Goal: Use online tool/utility: Utilize a website feature to perform a specific function

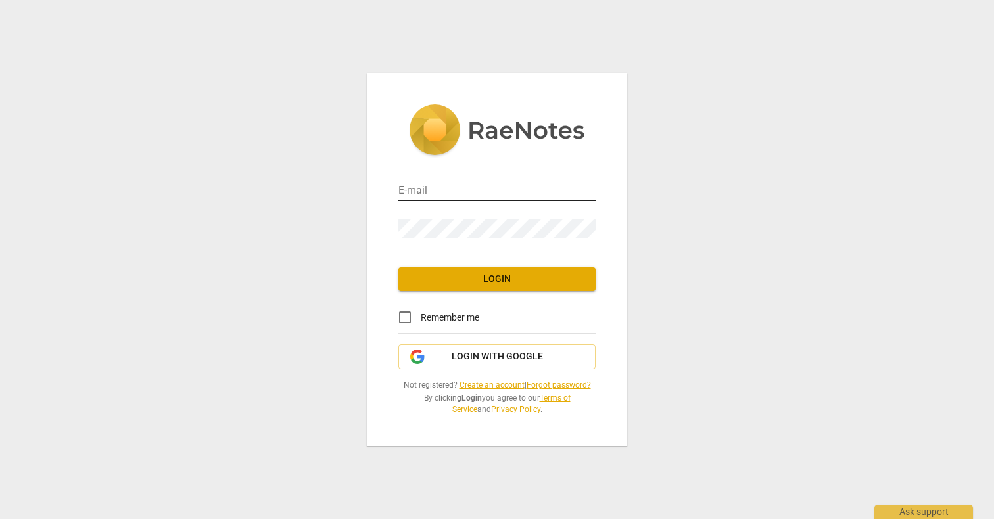
click at [480, 187] on input "email" at bounding box center [496, 191] width 197 height 19
click at [0, 0] on com-1password-button at bounding box center [0, 0] width 0 height 0
click at [486, 362] on span "Login with Google" at bounding box center [496, 356] width 91 height 13
click at [478, 193] on input "email" at bounding box center [496, 191] width 197 height 19
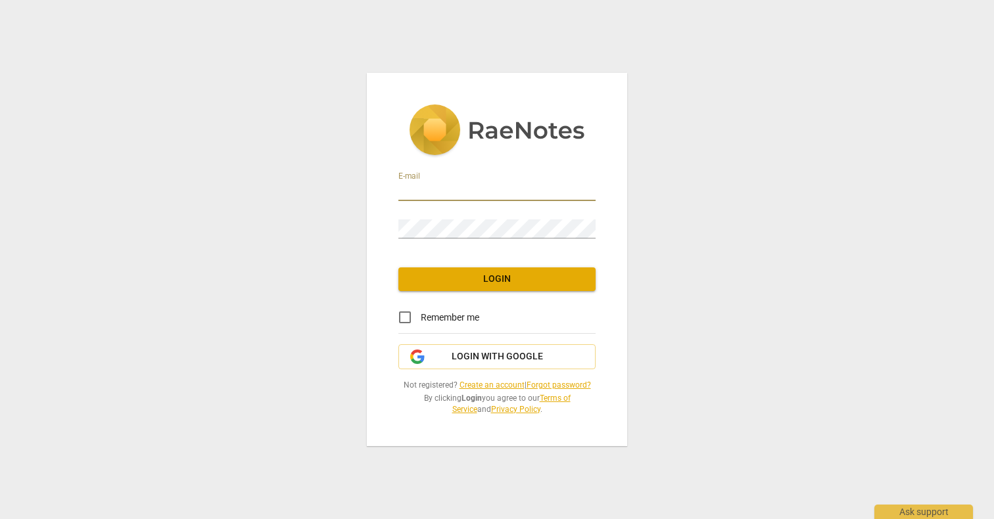
click at [0, 0] on com-1password-button at bounding box center [0, 0] width 0 height 0
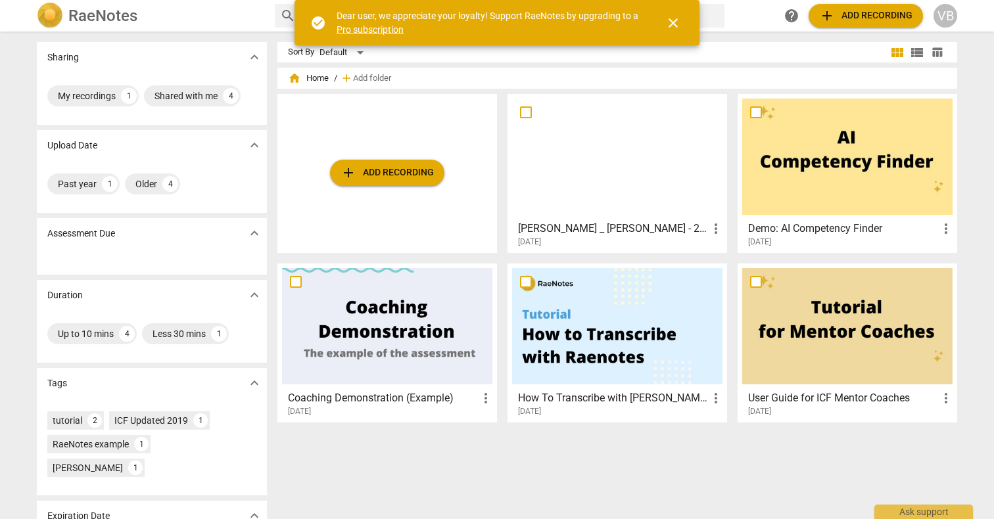
click at [674, 20] on span "close" at bounding box center [673, 23] width 16 height 16
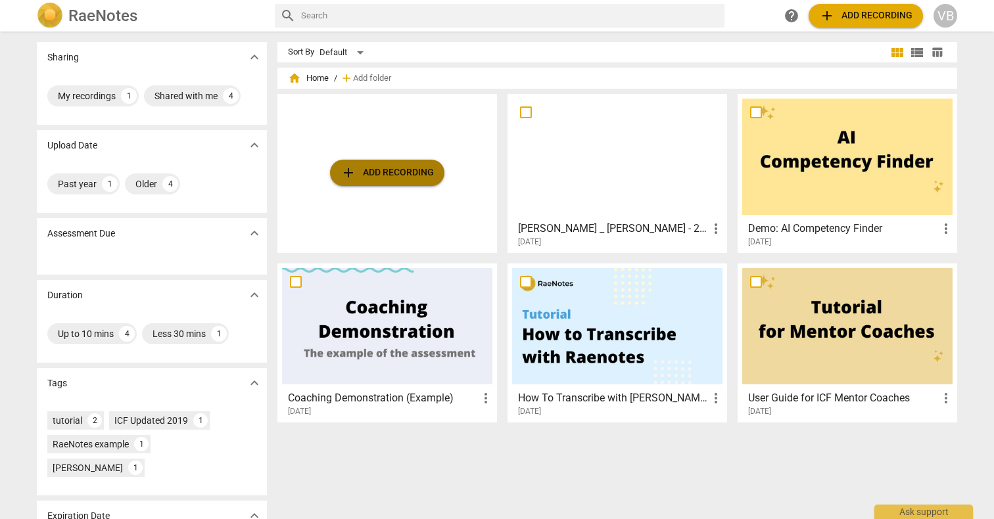
click at [380, 168] on span "add Add recording" at bounding box center [386, 173] width 93 height 16
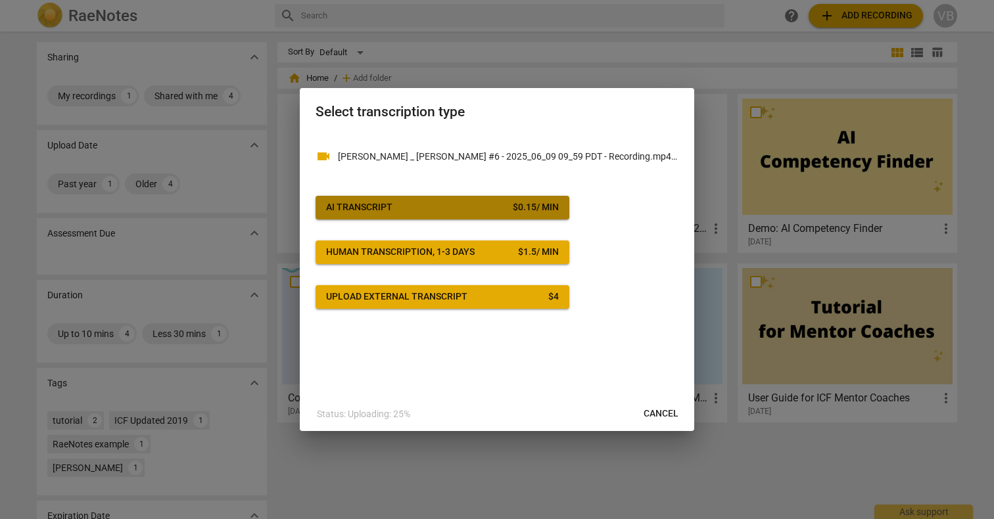
click at [404, 203] on span "AI Transcript $ 0.15 / min" at bounding box center [442, 207] width 233 height 13
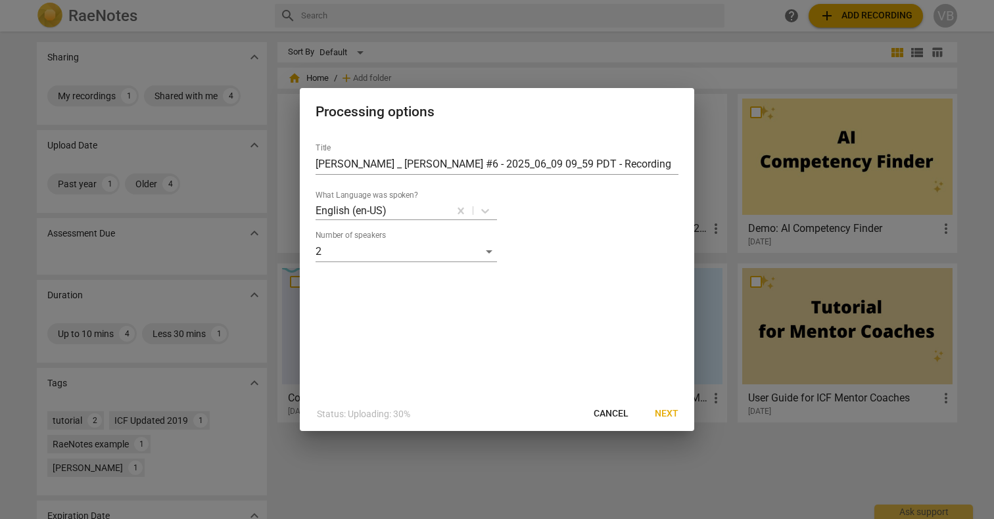
click at [667, 412] on span "Next" at bounding box center [667, 413] width 24 height 13
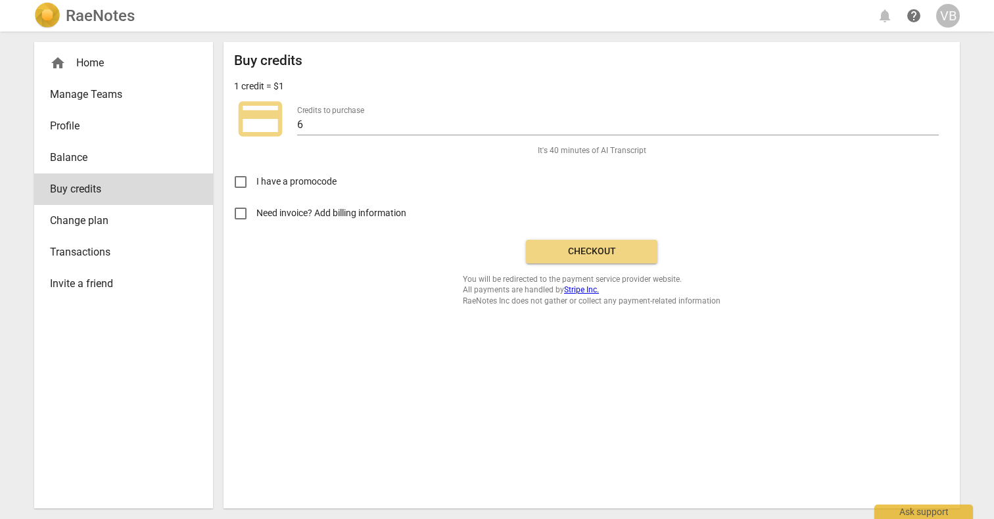
click at [573, 248] on span "Checkout" at bounding box center [591, 251] width 110 height 13
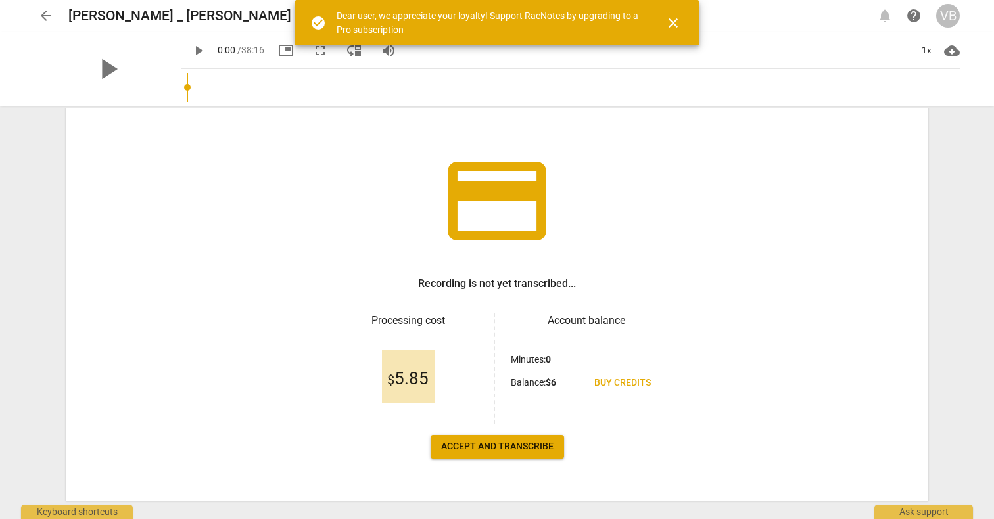
scroll to position [74, 0]
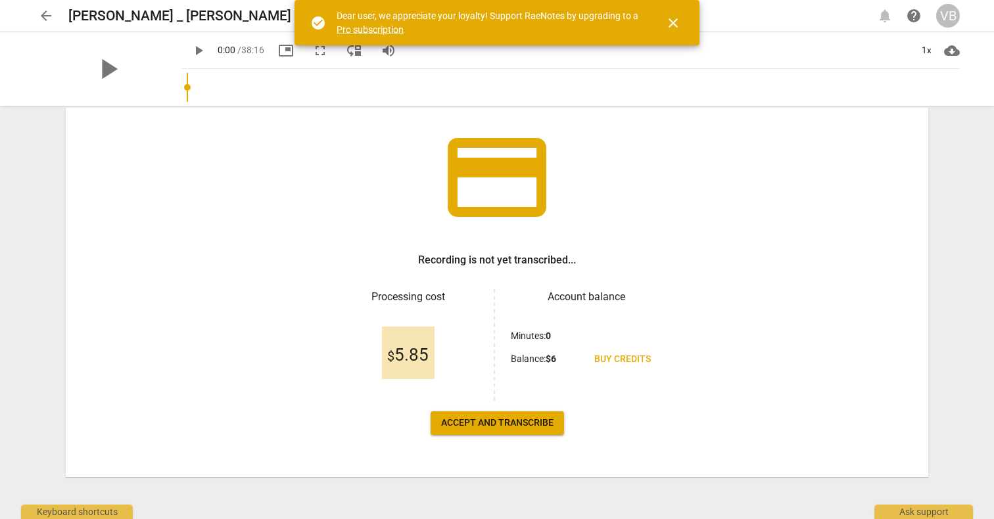
click at [481, 420] on span "Accept and transcribe" at bounding box center [497, 423] width 112 height 13
